Goal: Communication & Community: Answer question/provide support

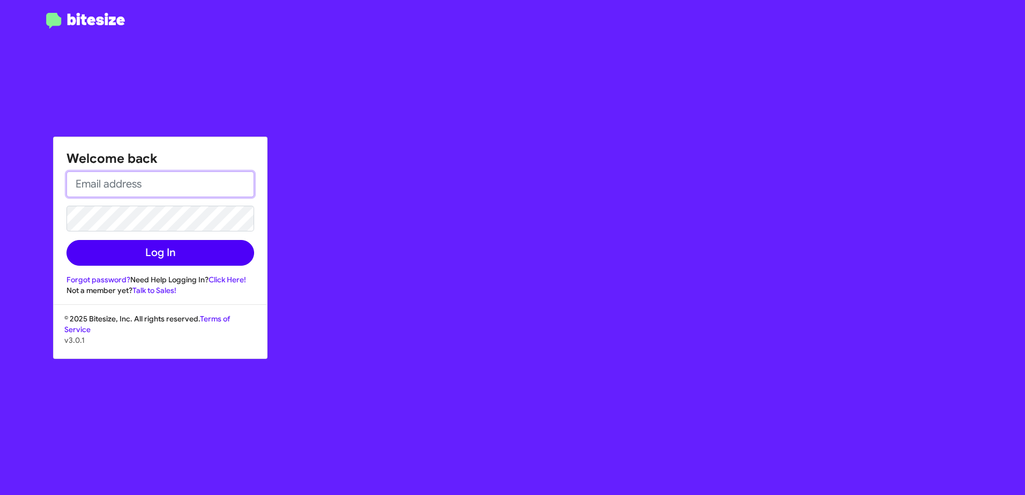
type input "[EMAIL_ADDRESS][PERSON_NAME][PERSON_NAME][DOMAIN_NAME]"
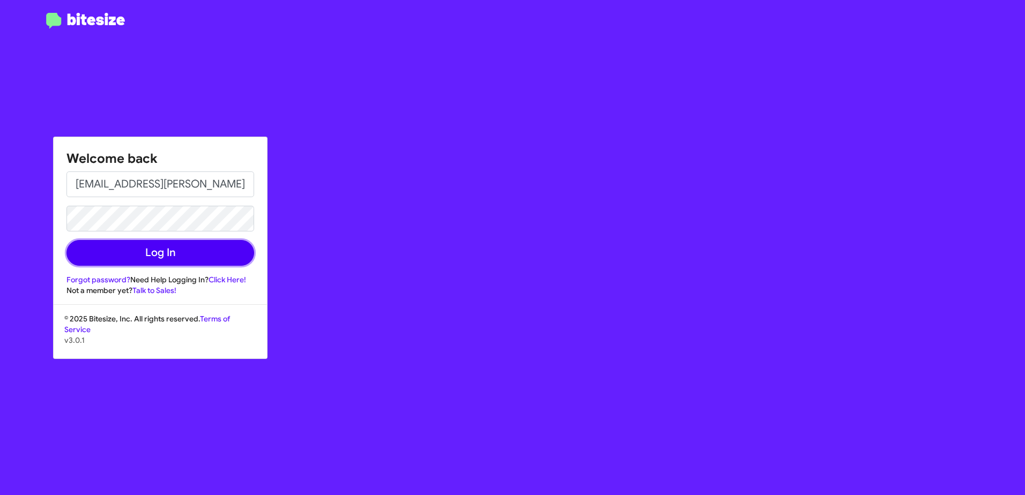
click at [174, 251] on button "Log In" at bounding box center [160, 253] width 188 height 26
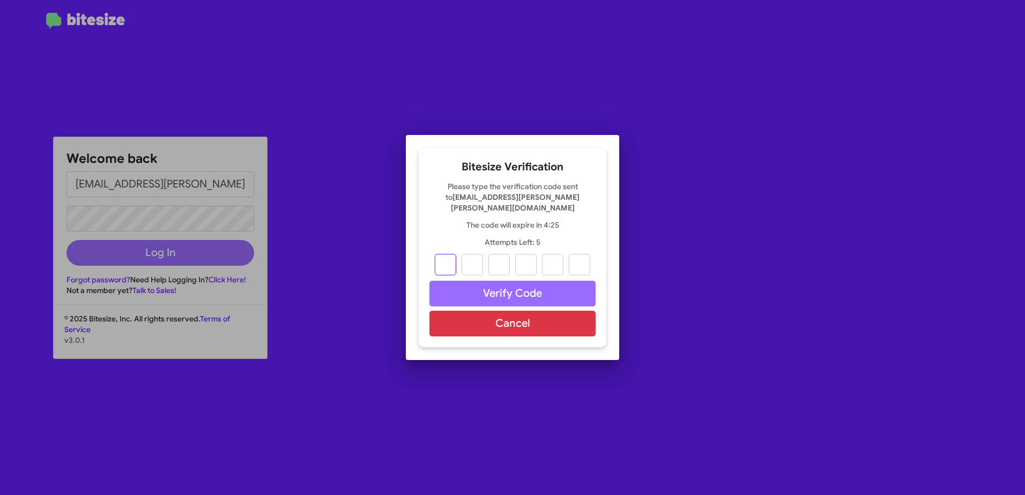
click at [444, 259] on input "text" at bounding box center [445, 264] width 21 height 21
type input "0"
type input "9"
type input "5"
type input "4"
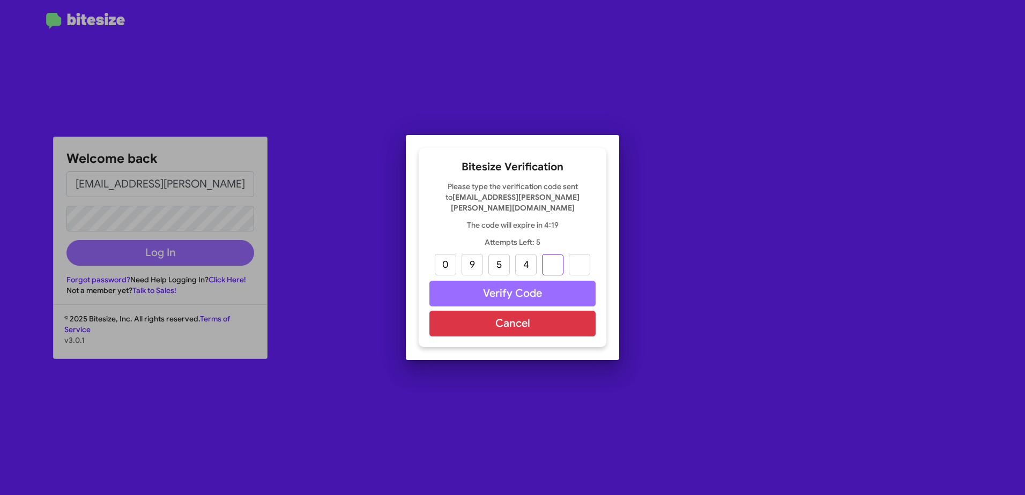
type input "6"
type input "8"
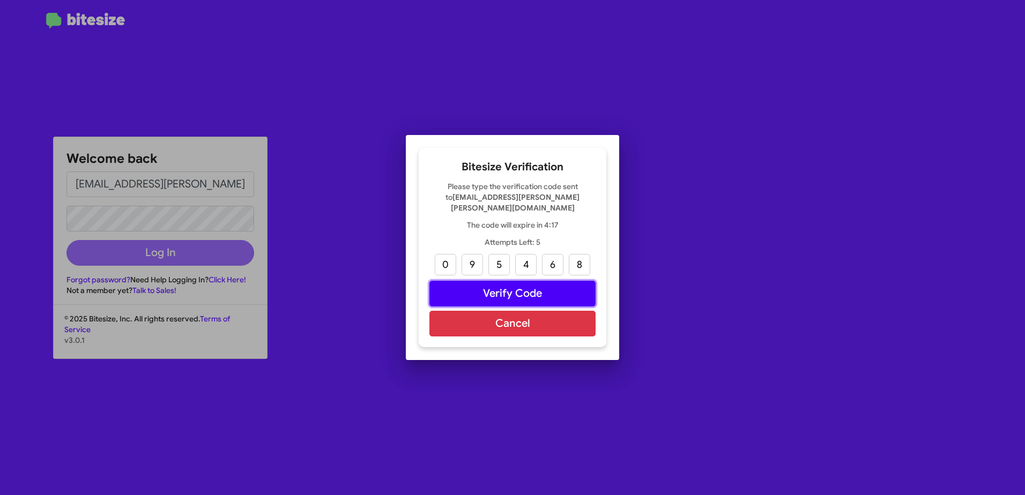
click at [510, 284] on button "Verify Code" at bounding box center [512, 294] width 166 height 26
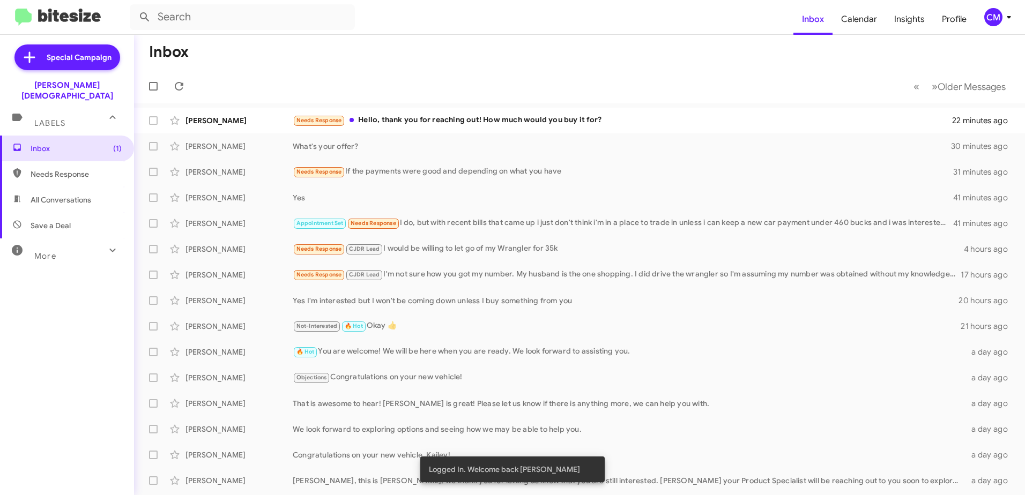
click at [38, 169] on span "Needs Response" at bounding box center [76, 174] width 91 height 11
type input "in:needs-response"
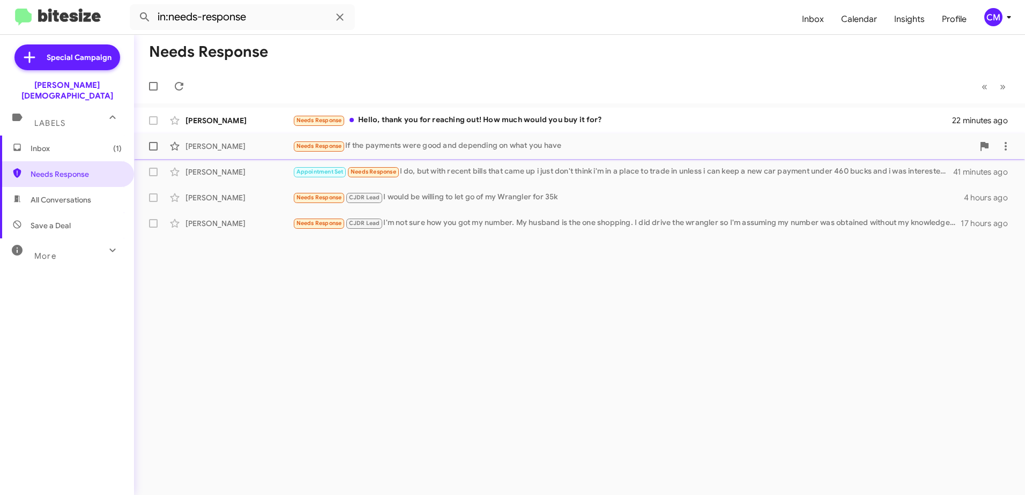
click at [458, 141] on div "Needs Response If the payments were good and depending on what you have" at bounding box center [633, 146] width 681 height 12
